Goal: Information Seeking & Learning: Learn about a topic

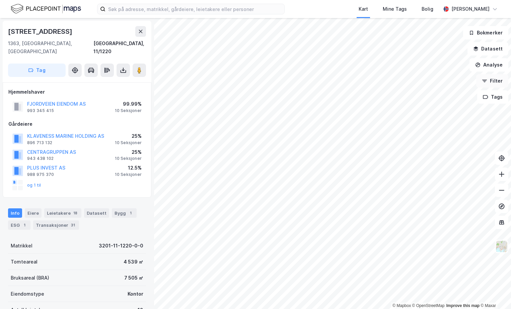
click at [484, 80] on icon "button" at bounding box center [484, 80] width 5 height 1
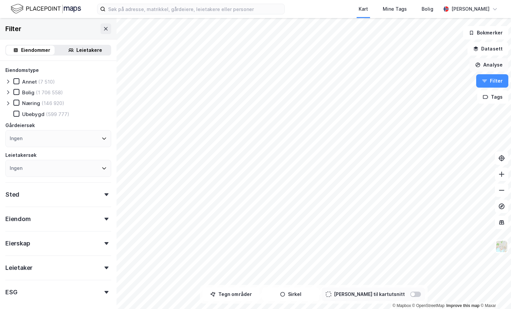
click at [485, 65] on button "Analyse" at bounding box center [488, 64] width 39 height 13
click at [485, 64] on button "Analyse" at bounding box center [488, 64] width 39 height 13
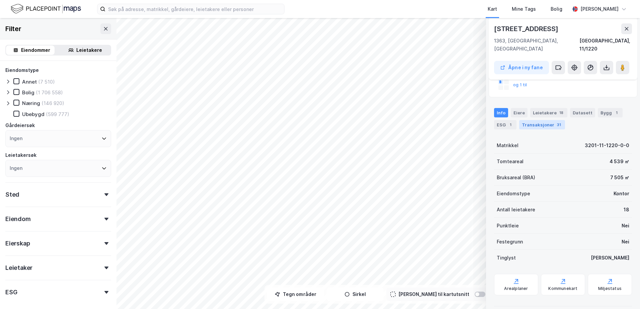
scroll to position [128, 0]
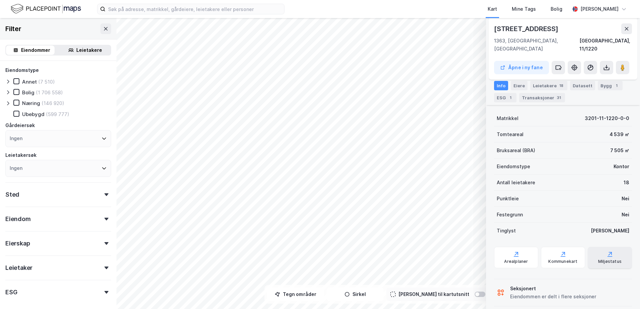
click at [510, 251] on icon at bounding box center [609, 254] width 7 height 7
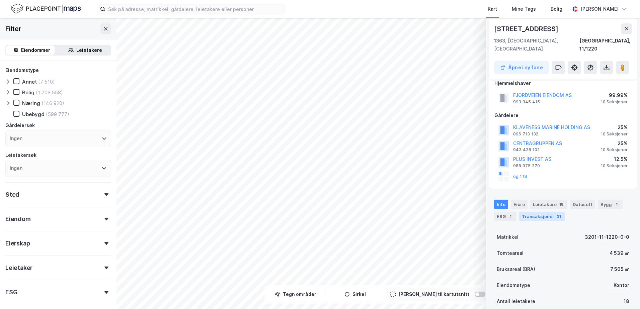
scroll to position [0, 0]
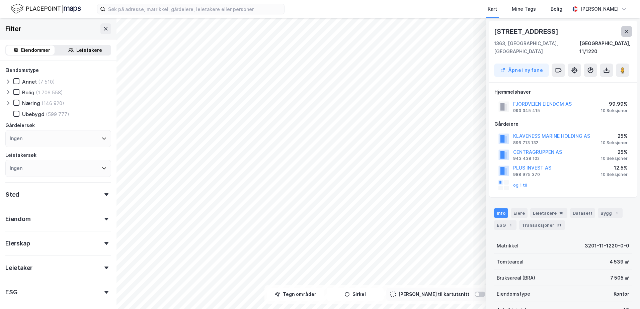
click at [510, 30] on icon at bounding box center [626, 31] width 5 height 5
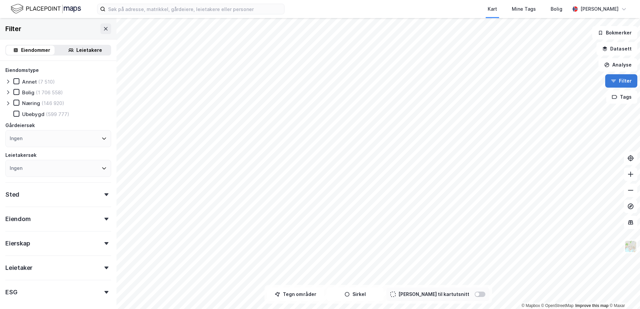
click at [510, 80] on icon "button" at bounding box center [613, 80] width 5 height 5
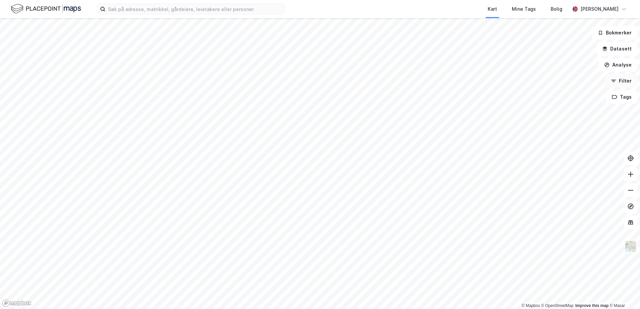
click at [510, 81] on icon "button" at bounding box center [613, 80] width 5 height 5
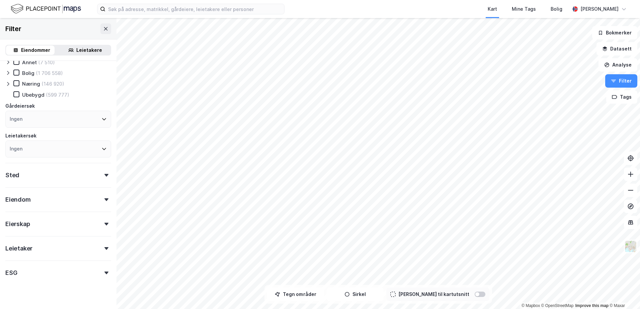
scroll to position [29, 0]
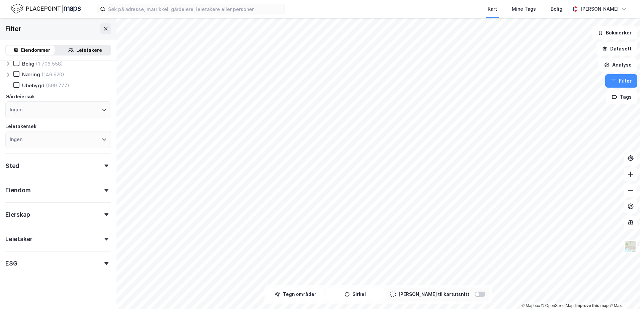
click at [104, 262] on icon at bounding box center [106, 263] width 4 height 3
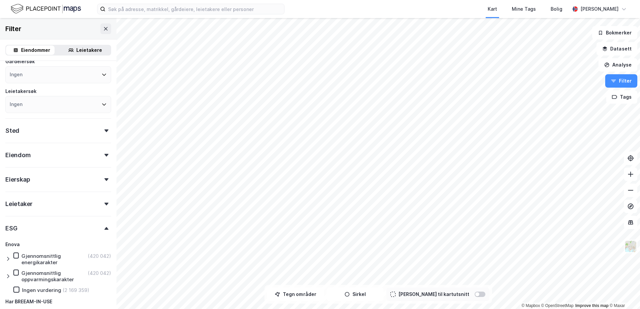
scroll to position [7, 0]
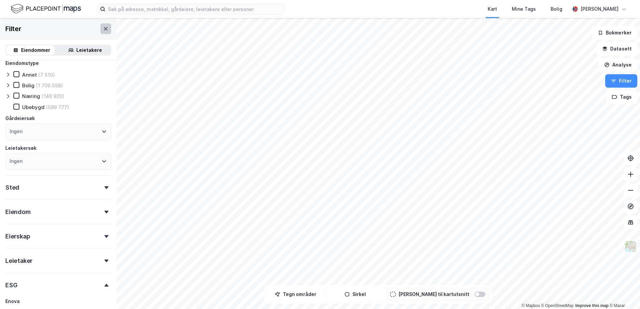
click at [103, 29] on icon at bounding box center [105, 28] width 5 height 5
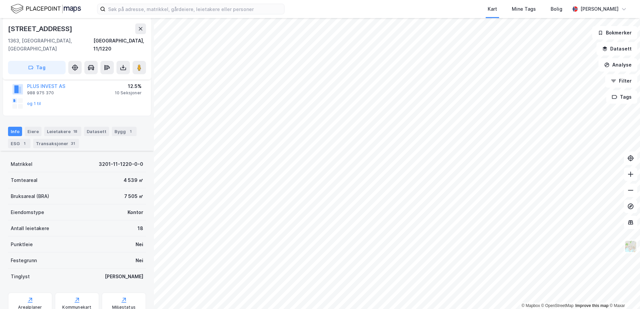
scroll to position [128, 0]
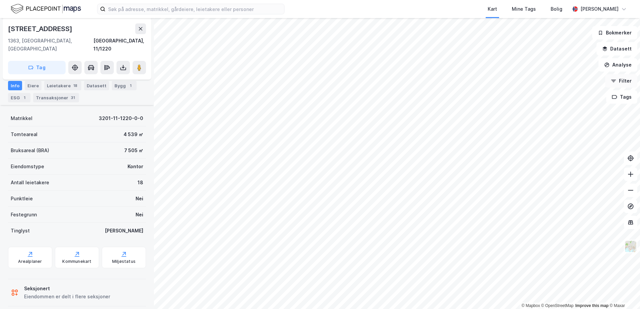
click at [510, 81] on icon "button" at bounding box center [613, 80] width 5 height 5
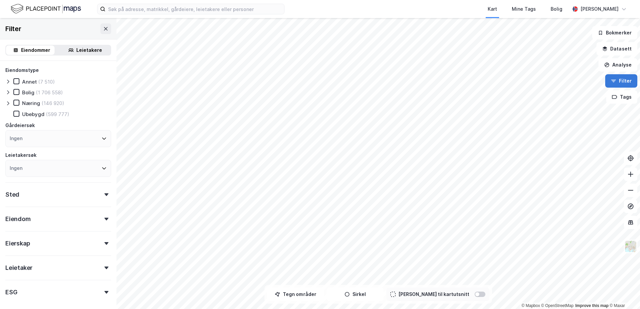
click at [510, 81] on icon "button" at bounding box center [613, 80] width 5 height 5
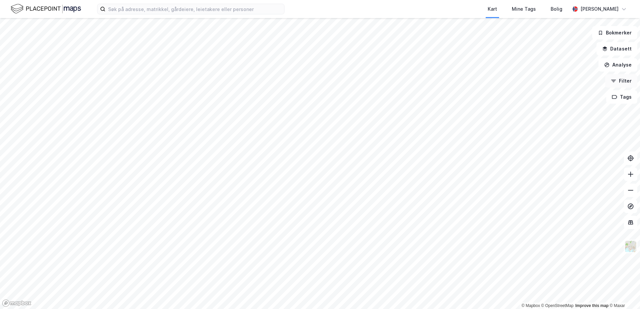
click at [510, 81] on icon "button" at bounding box center [613, 80] width 5 height 5
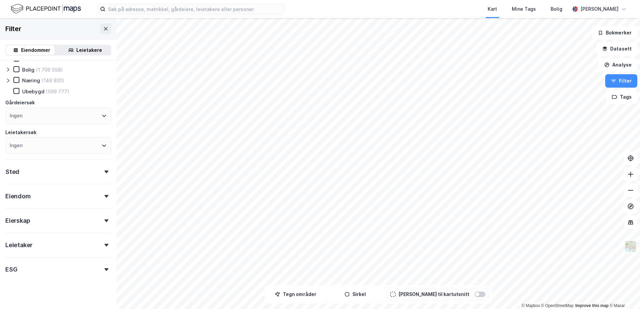
scroll to position [29, 0]
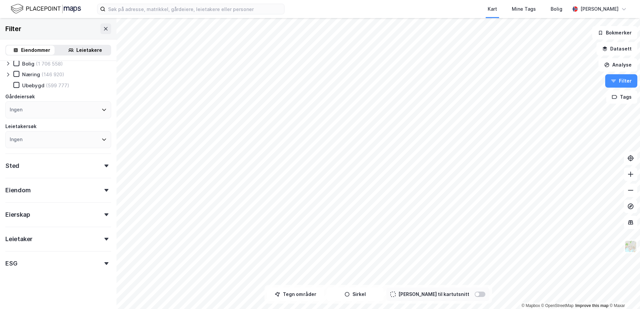
click at [100, 266] on div "ESG" at bounding box center [58, 260] width 106 height 19
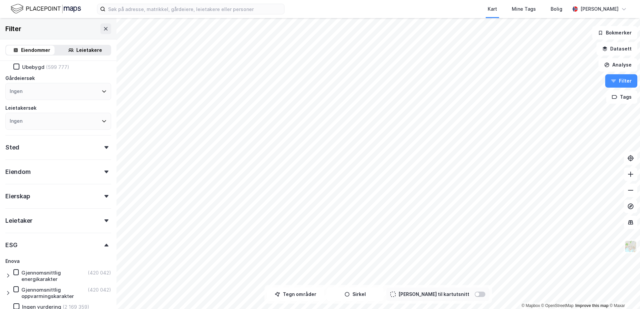
scroll to position [40, 0]
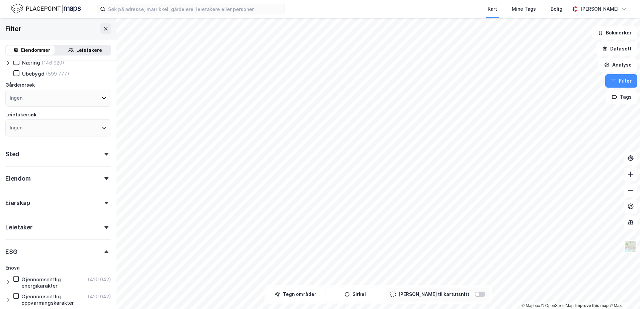
click at [104, 156] on div "Sted" at bounding box center [58, 151] width 106 height 19
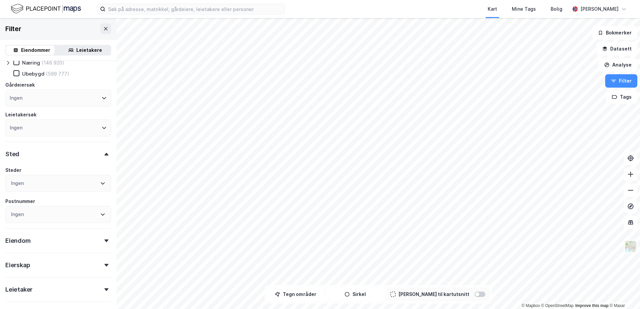
click at [104, 156] on div "Sted" at bounding box center [58, 151] width 106 height 19
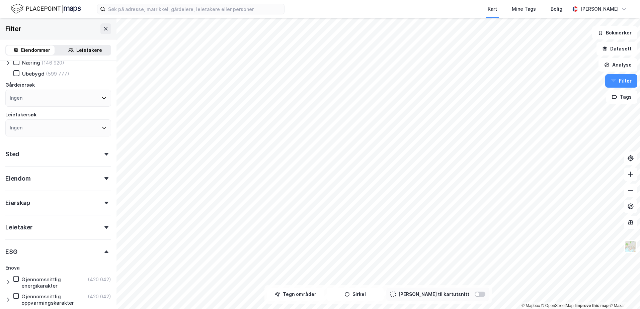
click at [104, 178] on icon at bounding box center [106, 178] width 4 height 3
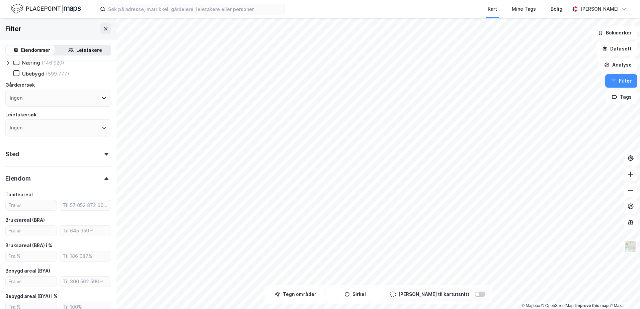
click at [104, 178] on icon at bounding box center [106, 178] width 4 height 3
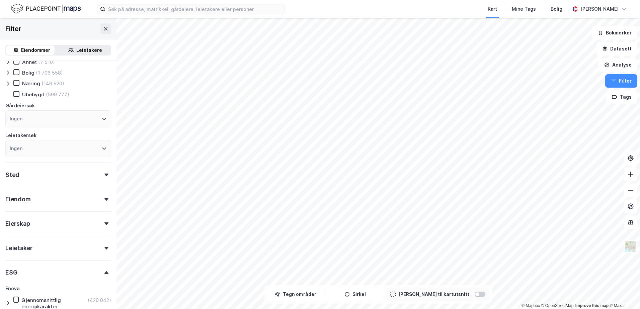
scroll to position [0, 0]
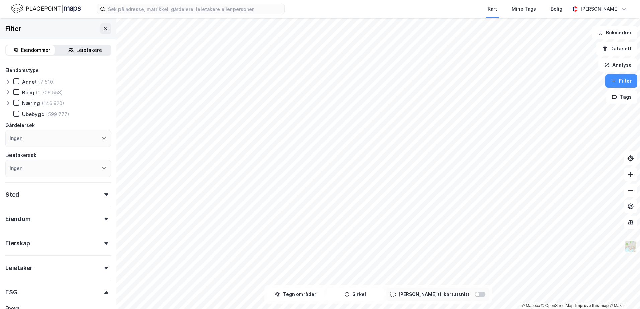
click at [510, 247] on img at bounding box center [630, 246] width 13 height 13
click at [510, 172] on icon at bounding box center [630, 174] width 7 height 7
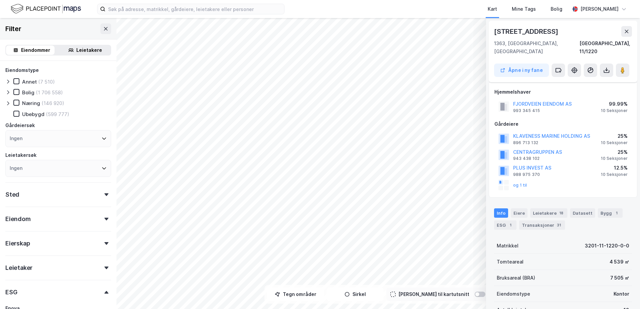
scroll to position [128, 0]
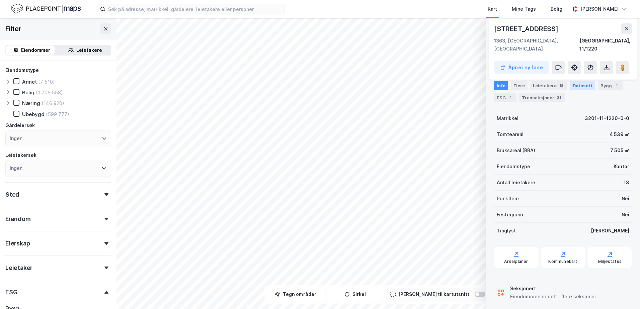
click at [510, 83] on div "Datasett" at bounding box center [582, 85] width 25 height 9
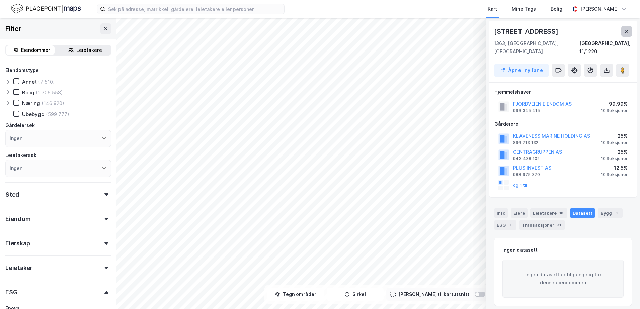
click at [510, 33] on icon at bounding box center [626, 31] width 5 height 5
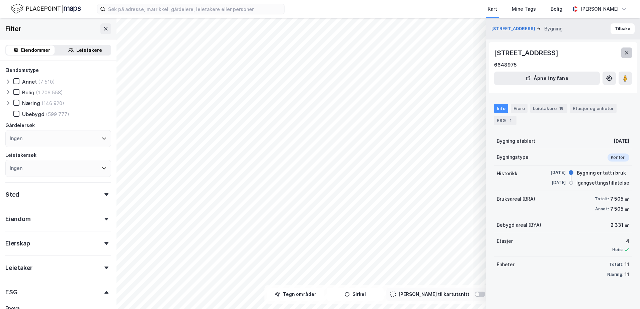
click at [510, 53] on icon at bounding box center [626, 52] width 5 height 5
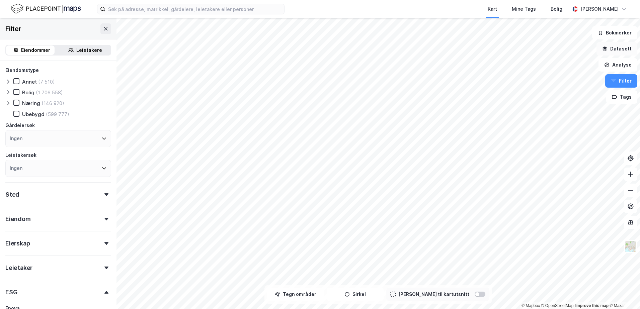
click at [510, 48] on button "Datasett" at bounding box center [616, 48] width 41 height 13
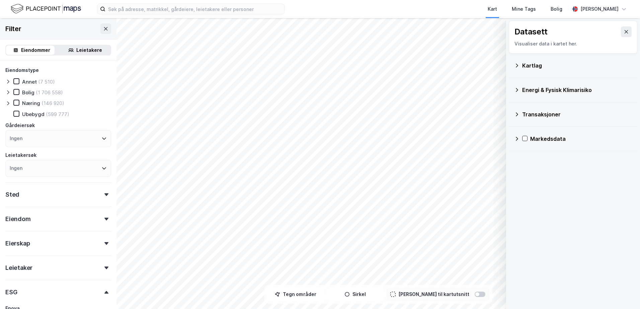
click at [510, 89] on icon at bounding box center [517, 90] width 2 height 4
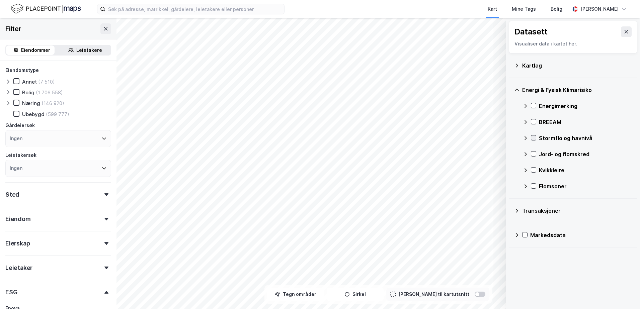
click at [510, 137] on icon at bounding box center [534, 138] width 4 height 2
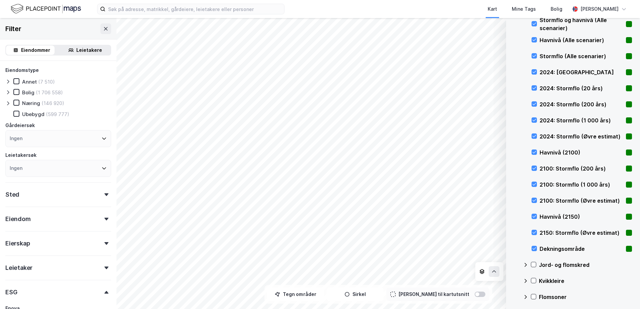
scroll to position [182, 0]
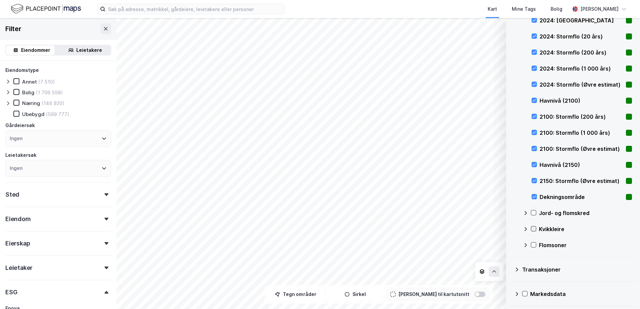
click at [510, 231] on icon at bounding box center [533, 229] width 5 height 5
click at [510, 212] on icon at bounding box center [534, 213] width 4 height 2
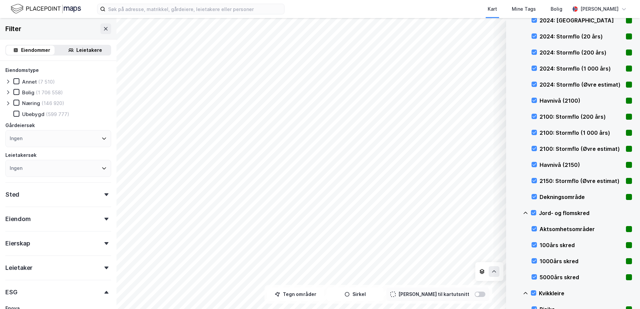
scroll to position [278, 0]
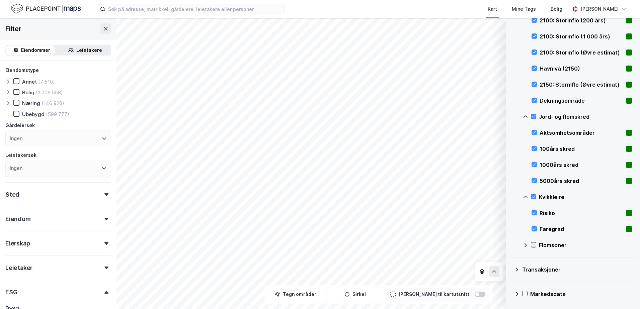
click at [510, 245] on icon at bounding box center [533, 245] width 5 height 5
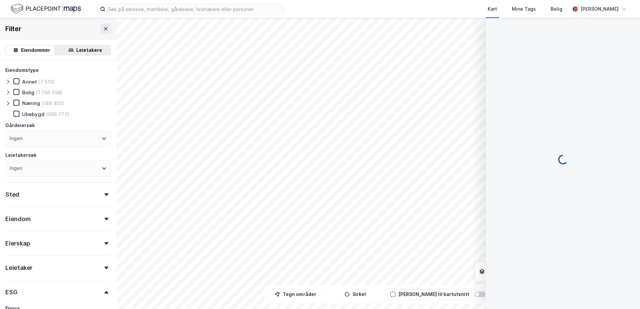
scroll to position [407, 0]
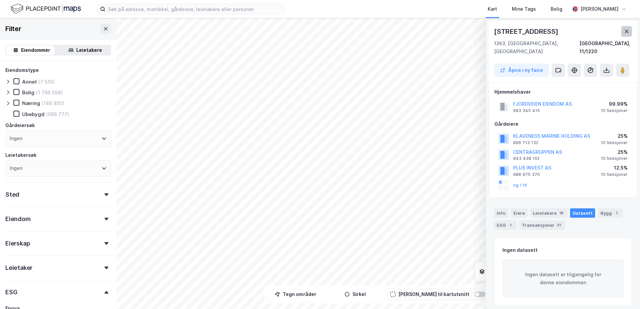
click at [510, 32] on icon at bounding box center [626, 31] width 5 height 5
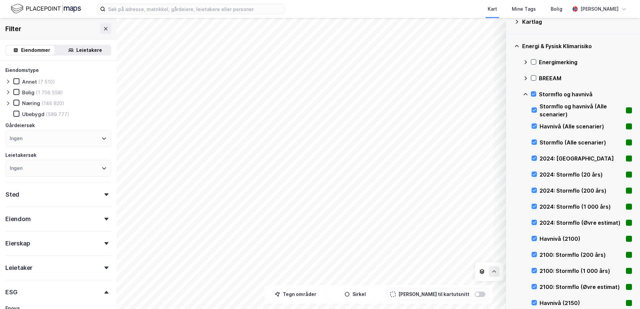
scroll to position [0, 0]
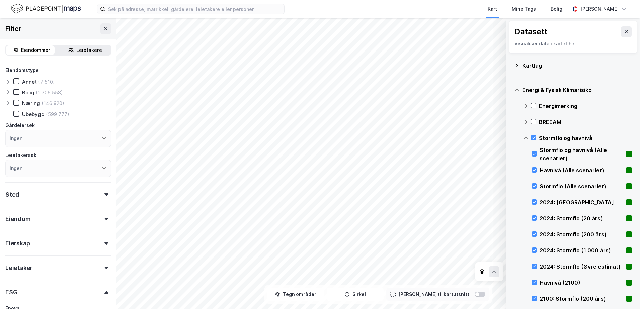
click at [510, 66] on div "Kartlag" at bounding box center [577, 66] width 110 height 8
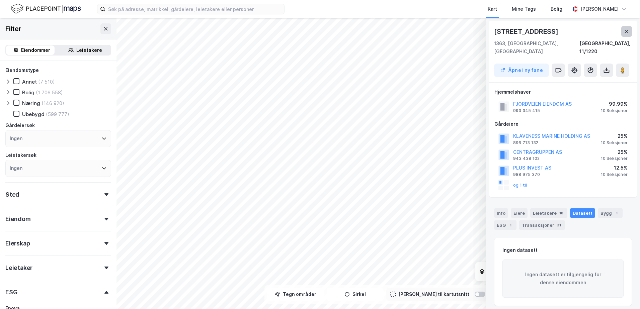
click at [510, 32] on icon at bounding box center [627, 31] width 4 height 3
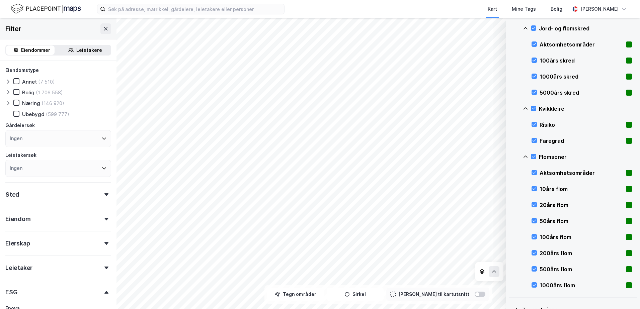
scroll to position [600, 0]
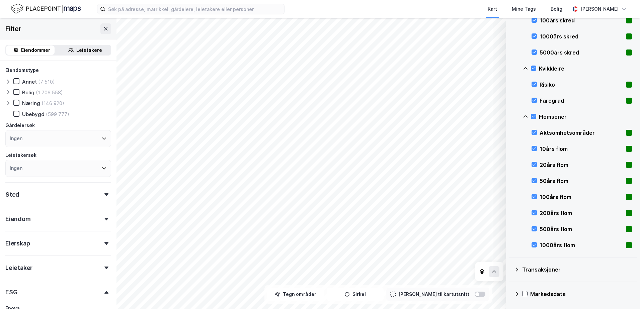
click at [510, 271] on div "Transaksjoner" at bounding box center [577, 270] width 110 height 8
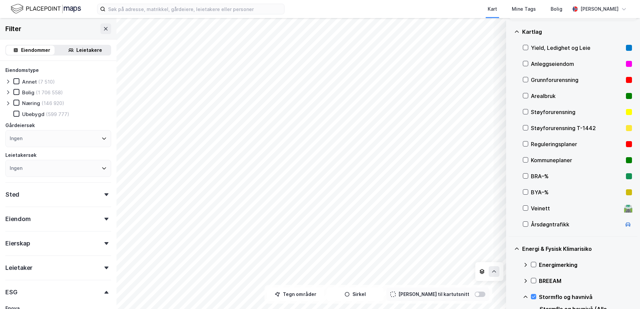
scroll to position [0, 0]
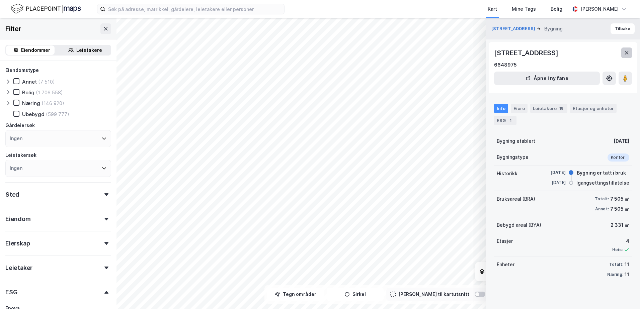
click at [510, 52] on icon at bounding box center [627, 52] width 4 height 3
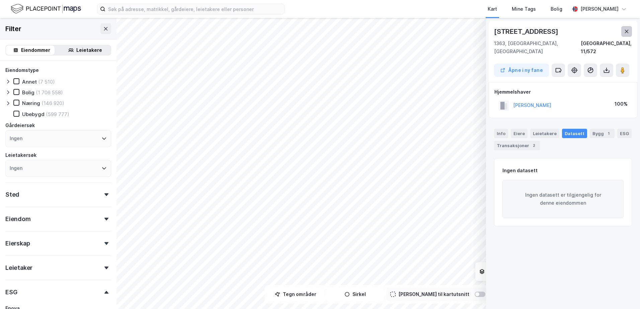
click at [510, 30] on icon at bounding box center [627, 31] width 4 height 3
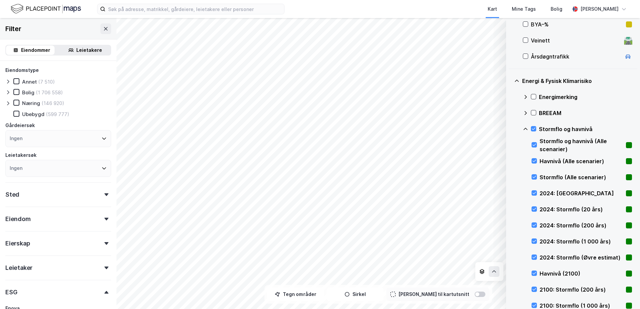
scroll to position [268, 0]
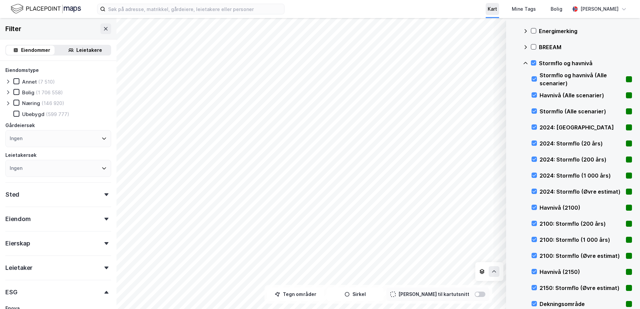
click at [497, 10] on div "Kart" at bounding box center [492, 9] width 9 height 8
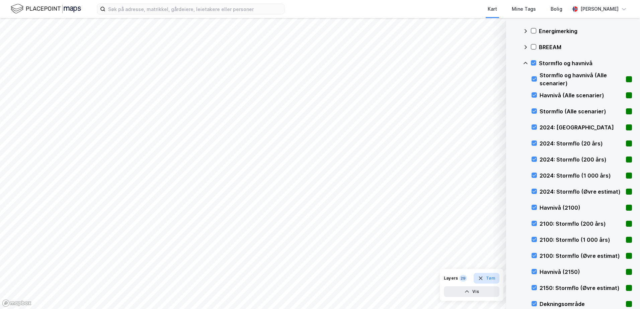
click at [482, 278] on icon "button" at bounding box center [480, 278] width 5 height 5
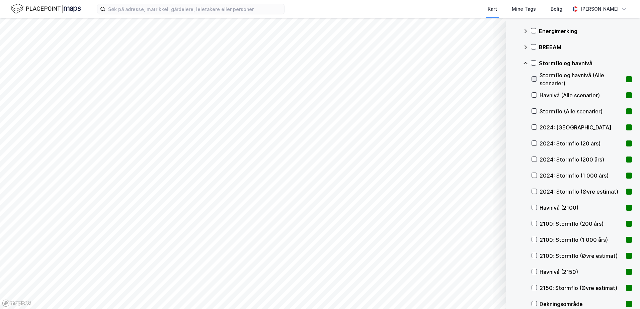
click at [510, 79] on icon at bounding box center [535, 79] width 4 height 2
click at [510, 94] on icon at bounding box center [534, 95] width 5 height 5
click at [510, 113] on icon at bounding box center [534, 111] width 5 height 5
drag, startPoint x: 534, startPoint y: 128, endPoint x: 533, endPoint y: 138, distance: 10.1
click at [510, 128] on icon at bounding box center [534, 127] width 5 height 5
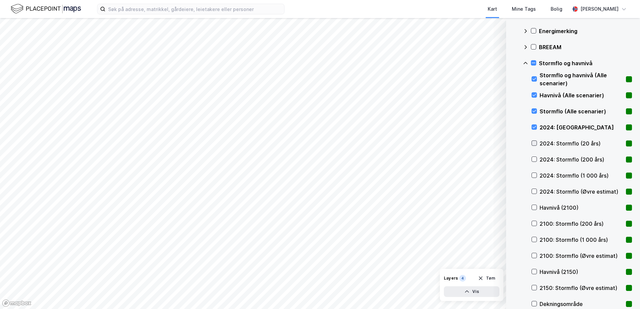
click at [510, 143] on icon at bounding box center [534, 143] width 5 height 5
click at [510, 159] on icon at bounding box center [534, 159] width 5 height 5
click at [510, 176] on icon at bounding box center [535, 175] width 4 height 2
click at [510, 190] on icon at bounding box center [534, 191] width 5 height 5
click at [510, 211] on div "Havnivå (2100)" at bounding box center [582, 208] width 100 height 16
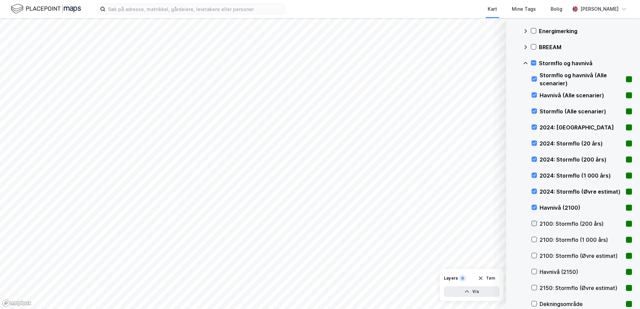
click at [510, 225] on icon at bounding box center [534, 223] width 5 height 5
drag, startPoint x: 534, startPoint y: 240, endPoint x: 533, endPoint y: 252, distance: 12.1
click at [510, 241] on icon at bounding box center [534, 239] width 5 height 5
click at [510, 256] on icon at bounding box center [534, 255] width 5 height 5
click at [510, 273] on icon at bounding box center [534, 271] width 5 height 5
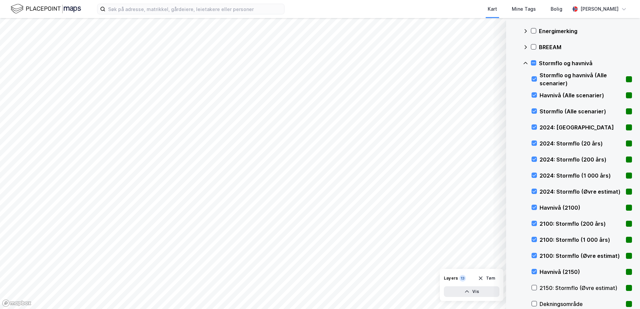
click at [510, 284] on div "2150: Stormflo (Øvre estimat)" at bounding box center [582, 288] width 100 height 16
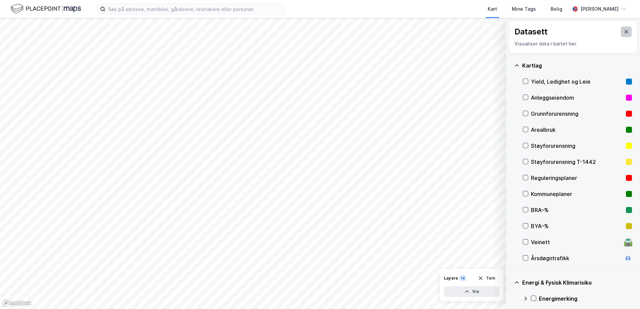
click at [510, 29] on icon at bounding box center [626, 31] width 5 height 5
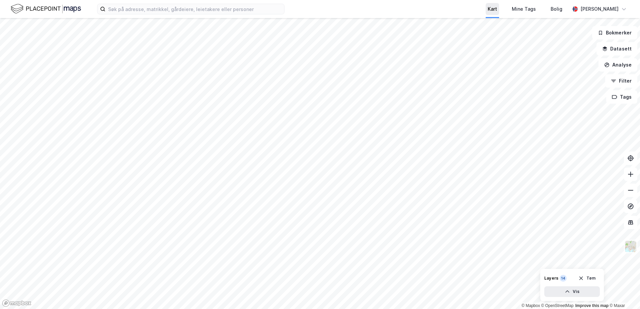
click at [497, 7] on div "Kart" at bounding box center [492, 9] width 9 height 8
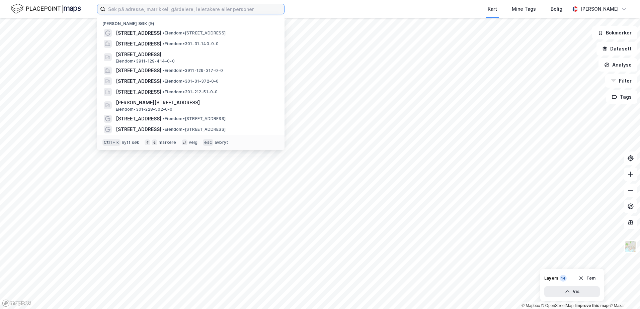
click at [139, 11] on input at bounding box center [194, 9] width 179 height 10
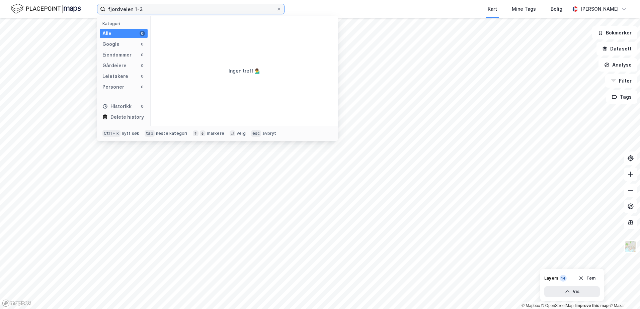
click at [147, 8] on input "fjordveien 1-3" at bounding box center [190, 9] width 171 height 10
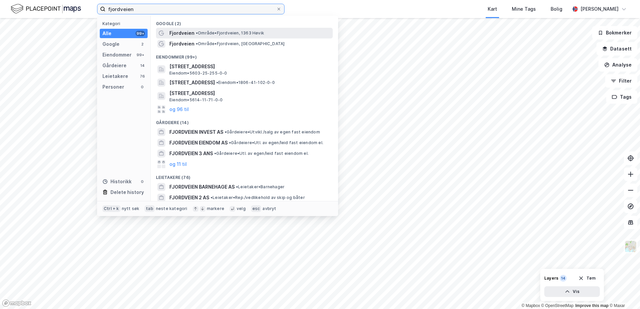
type input "fjordveien"
click at [200, 34] on span "• Område • Fjordveien, 1363 Høvik" at bounding box center [230, 32] width 68 height 5
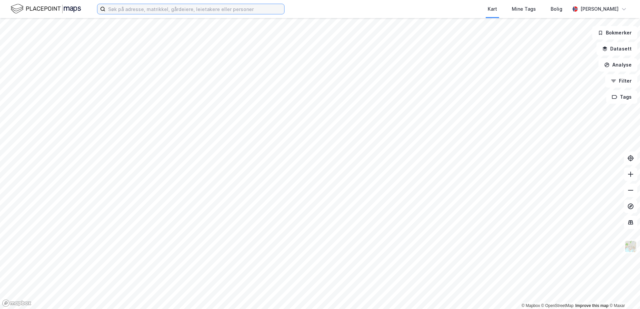
click at [125, 11] on input at bounding box center [194, 9] width 179 height 10
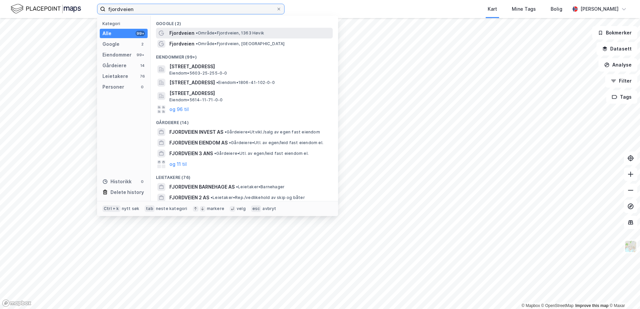
type input "fjordveien"
click at [213, 33] on span "• Område • Fjordveien, 1363 Høvik" at bounding box center [230, 32] width 68 height 5
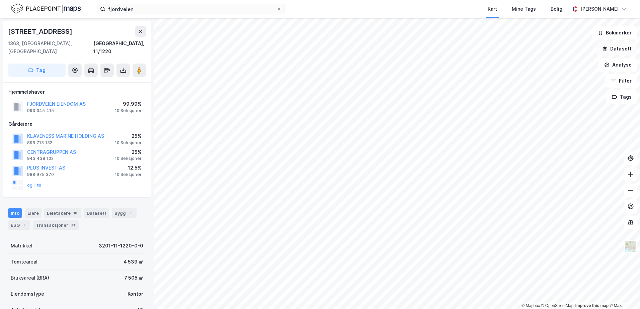
click at [621, 48] on button "Datasett" at bounding box center [616, 48] width 41 height 13
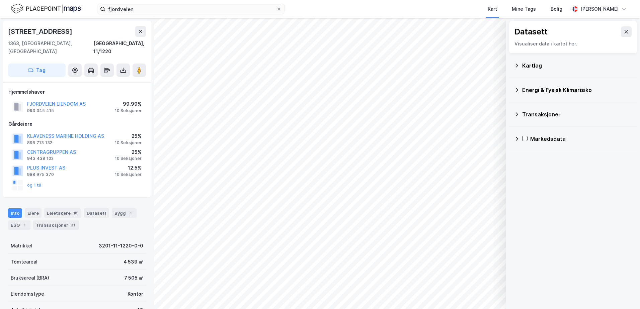
click at [515, 89] on icon at bounding box center [516, 89] width 5 height 5
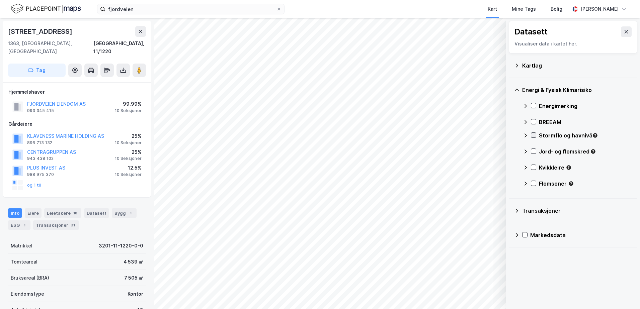
click at [532, 135] on icon at bounding box center [533, 135] width 5 height 5
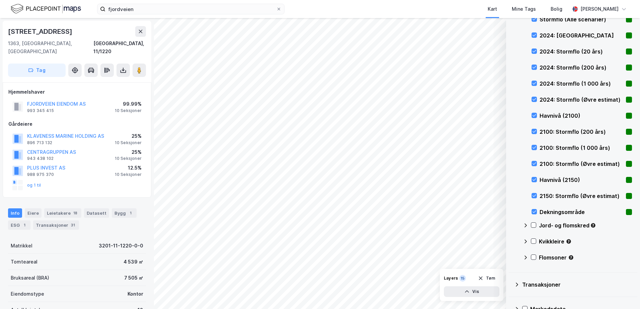
scroll to position [167, 0]
click at [534, 224] on icon at bounding box center [533, 225] width 5 height 5
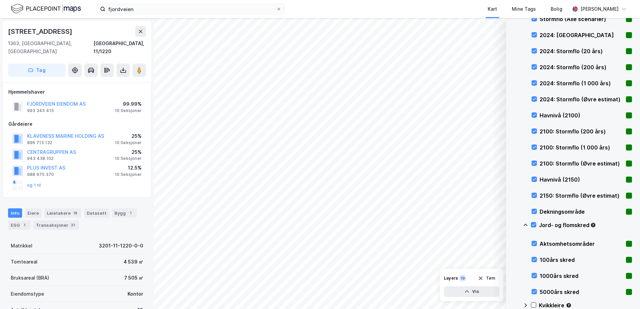
scroll to position [246, 0]
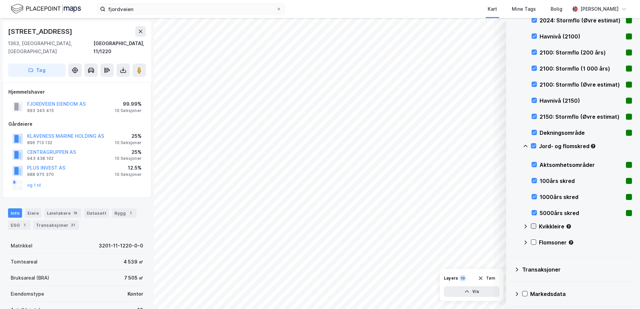
click at [534, 225] on icon at bounding box center [533, 226] width 5 height 5
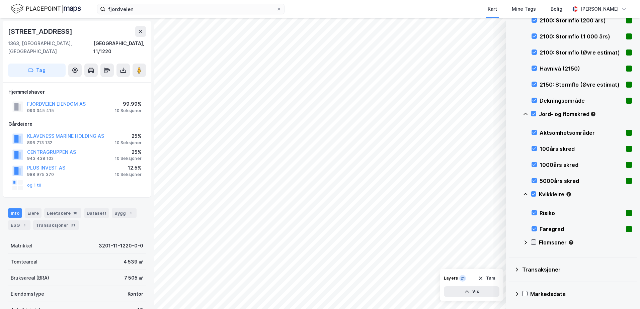
click at [535, 241] on icon at bounding box center [533, 242] width 5 height 5
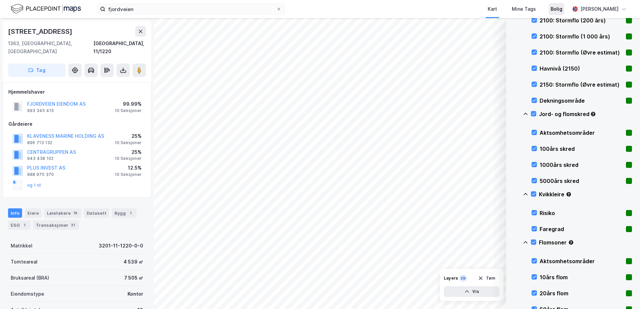
scroll to position [0, 0]
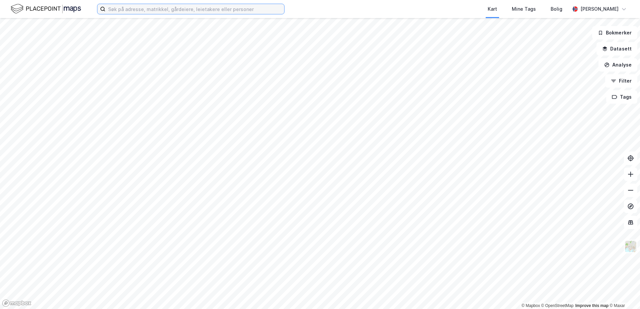
click at [119, 11] on input at bounding box center [194, 9] width 179 height 10
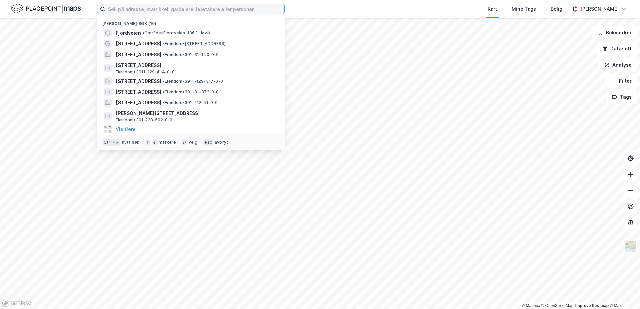
click at [119, 10] on input at bounding box center [194, 9] width 179 height 10
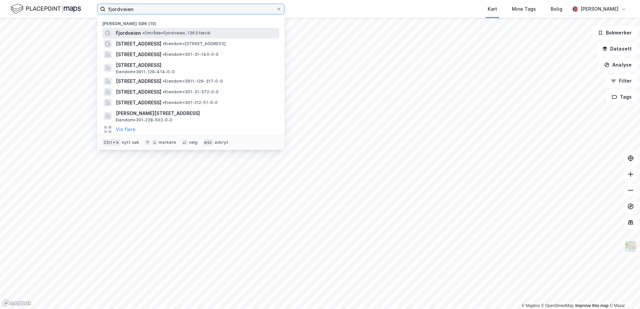
type input "fjordveien"
click at [150, 31] on span "• Område • Fjordveien, 1363 Høvik" at bounding box center [176, 32] width 68 height 5
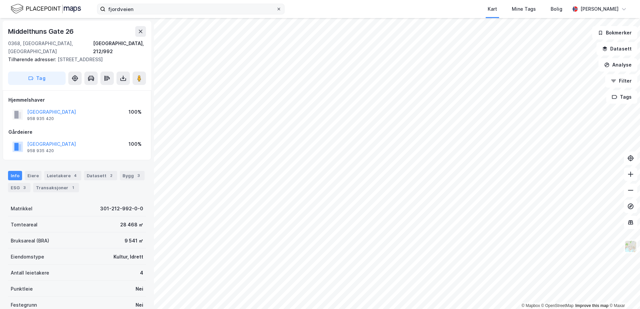
click at [279, 9] on icon at bounding box center [279, 9] width 4 height 4
click at [276, 9] on input "fjordveien" at bounding box center [190, 9] width 171 height 10
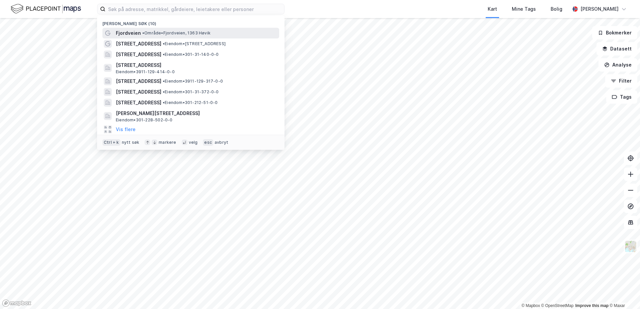
click at [132, 32] on span "Fjordveien" at bounding box center [128, 33] width 25 height 8
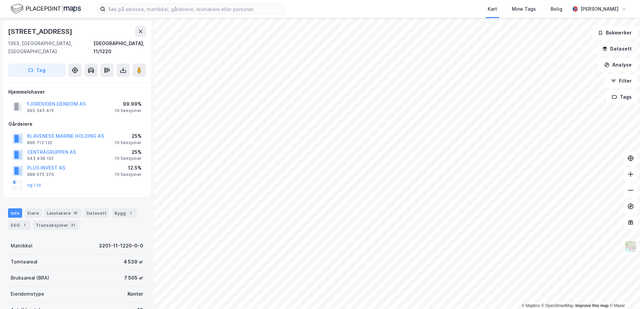
click at [616, 53] on button "Datasett" at bounding box center [616, 48] width 41 height 13
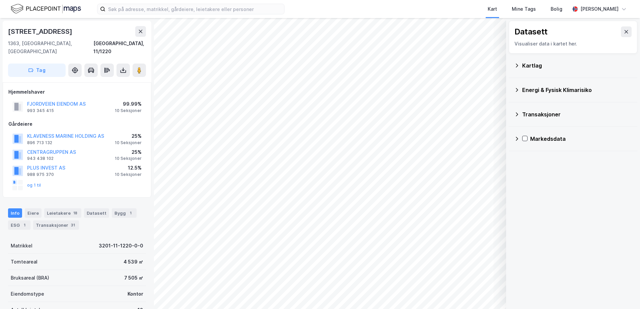
click at [518, 90] on icon at bounding box center [517, 90] width 2 height 4
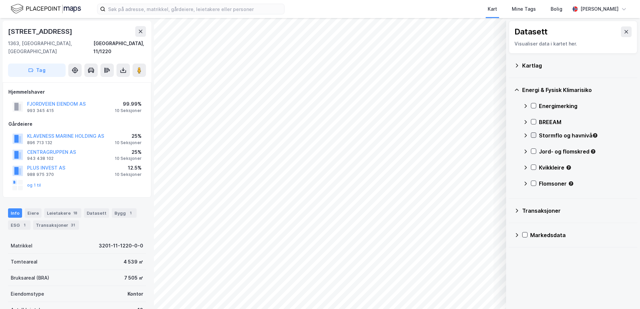
click at [532, 134] on icon at bounding box center [533, 135] width 5 height 5
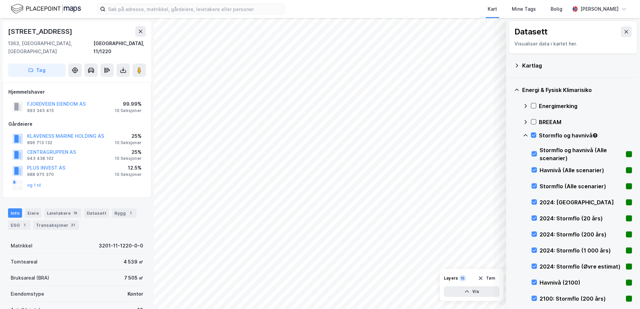
scroll to position [182, 0]
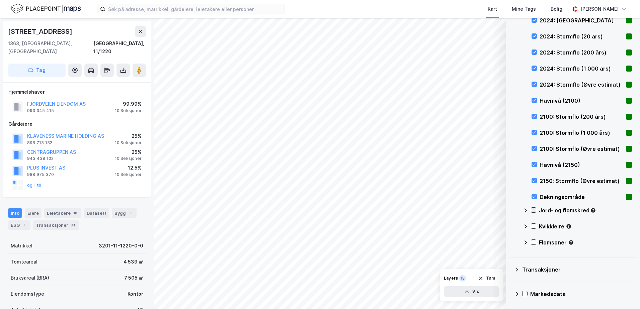
click at [535, 210] on icon at bounding box center [534, 210] width 4 height 2
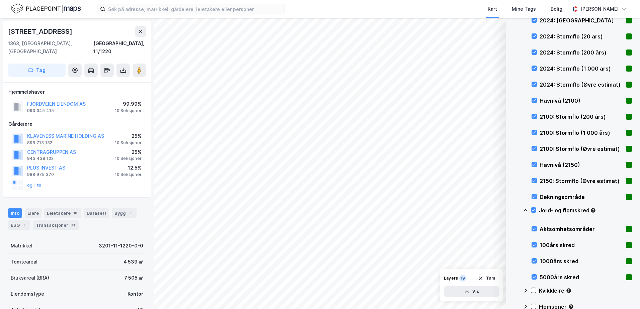
click at [533, 288] on icon at bounding box center [533, 290] width 5 height 5
click at [534, 306] on icon at bounding box center [534, 307] width 4 height 2
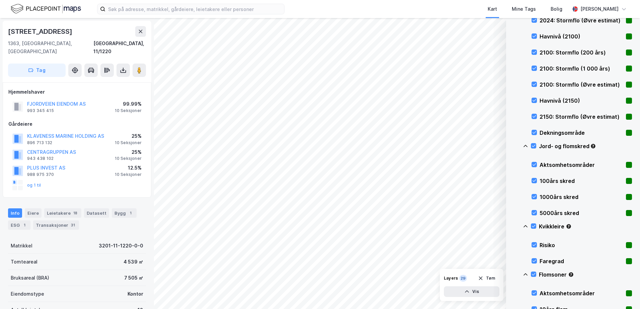
scroll to position [111, 0]
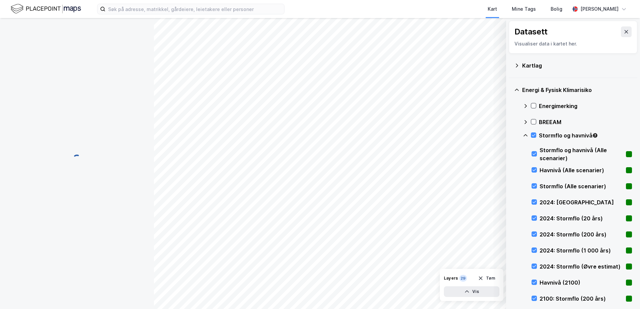
click at [625, 32] on icon at bounding box center [627, 31] width 4 height 3
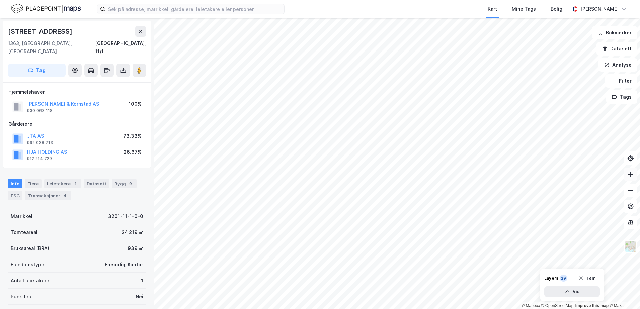
click at [628, 176] on icon at bounding box center [630, 174] width 7 height 7
